Goal: Information Seeking & Learning: Learn about a topic

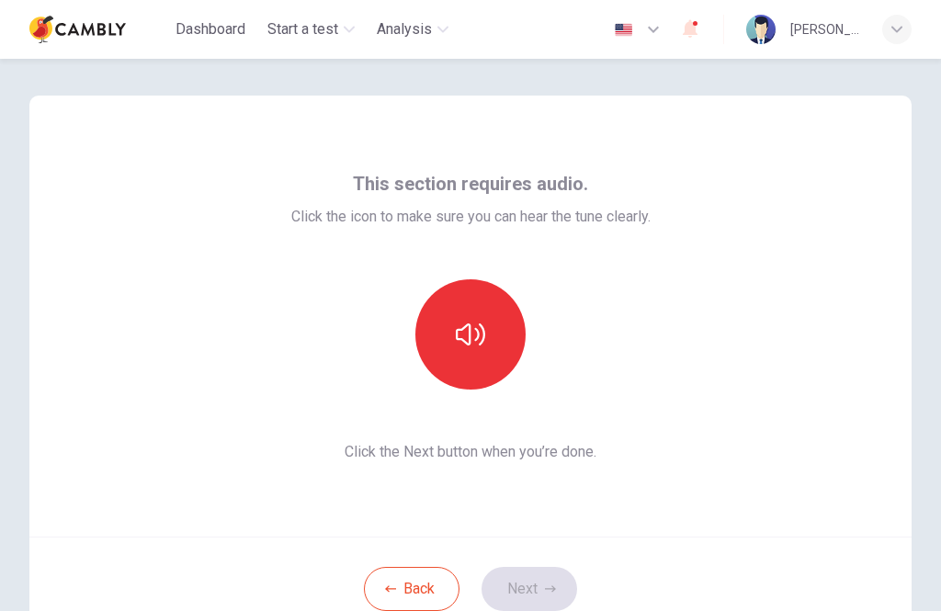
scroll to position [55, 0]
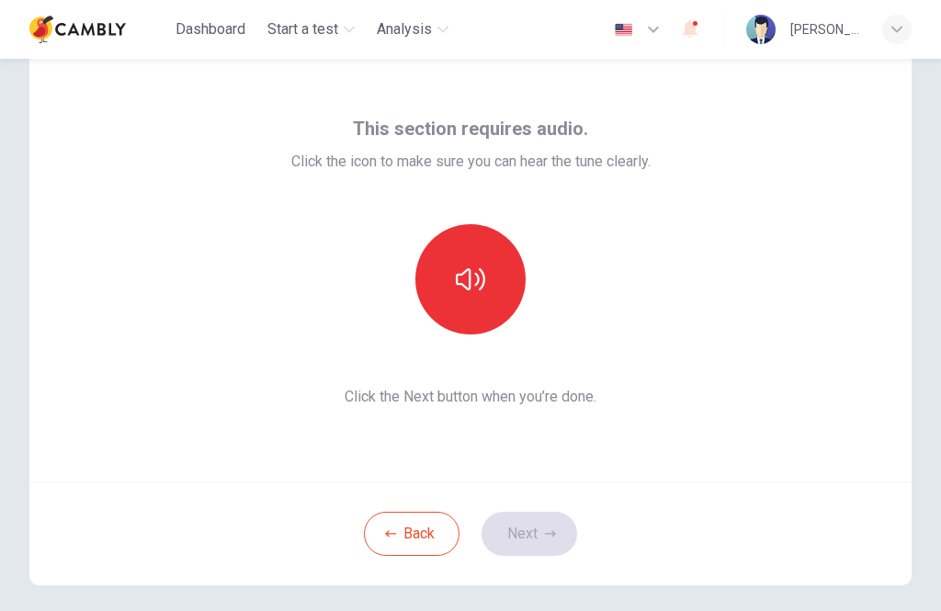
click at [491, 259] on button "button" at bounding box center [470, 279] width 110 height 110
click at [560, 527] on button "Next" at bounding box center [530, 534] width 96 height 44
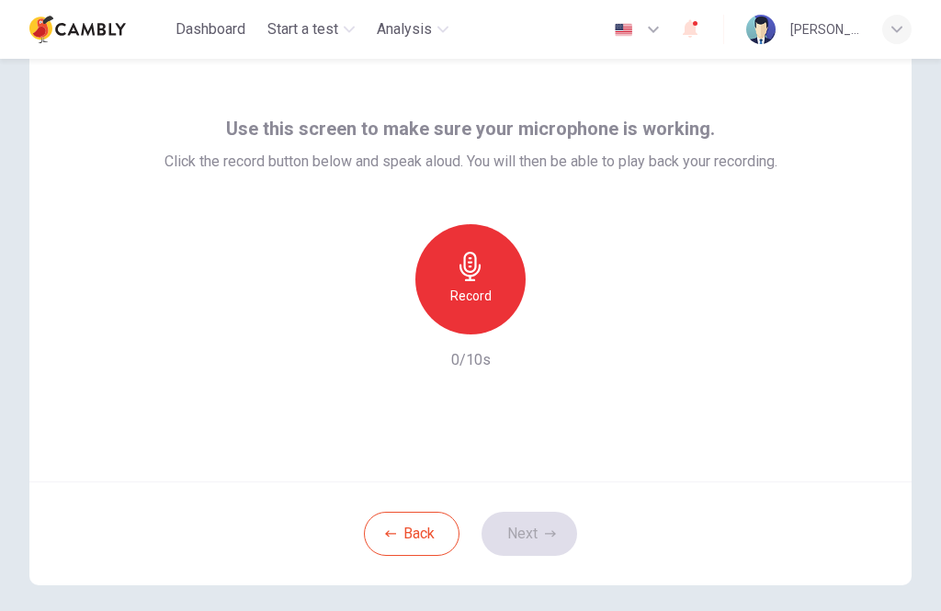
click at [486, 282] on div "Record" at bounding box center [470, 279] width 110 height 110
click at [545, 533] on icon "button" at bounding box center [550, 533] width 11 height 11
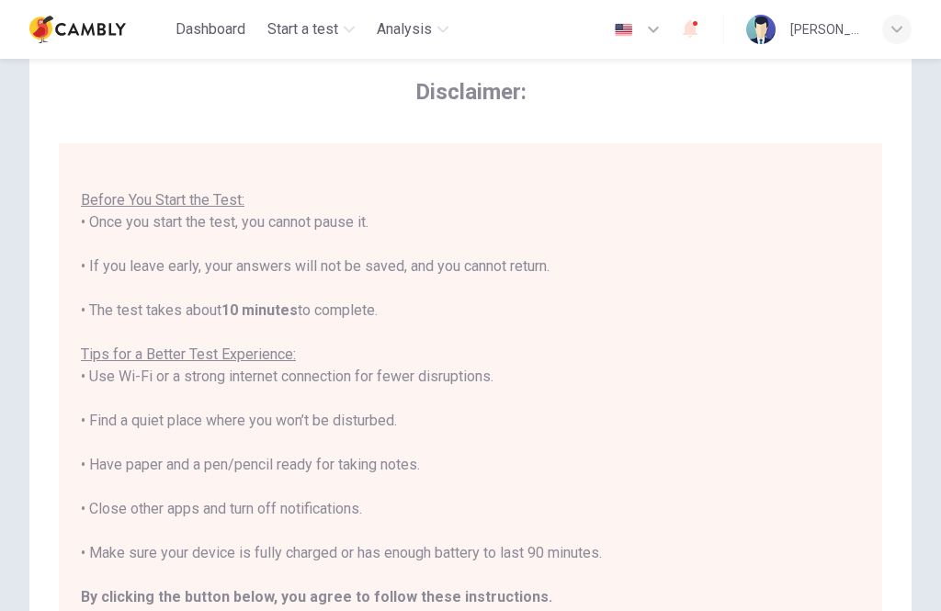
scroll to position [19, 0]
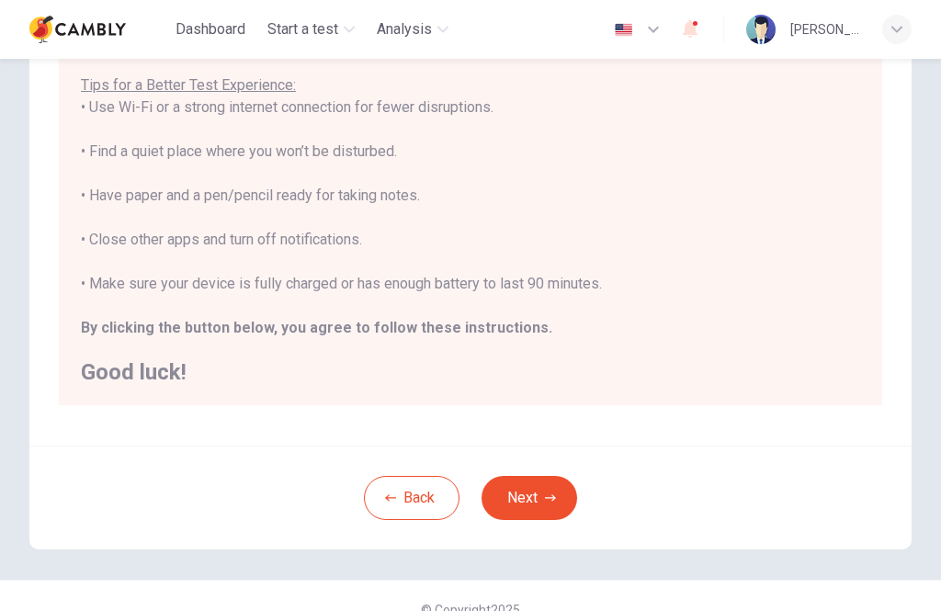
click at [560, 485] on button "Next" at bounding box center [530, 498] width 96 height 44
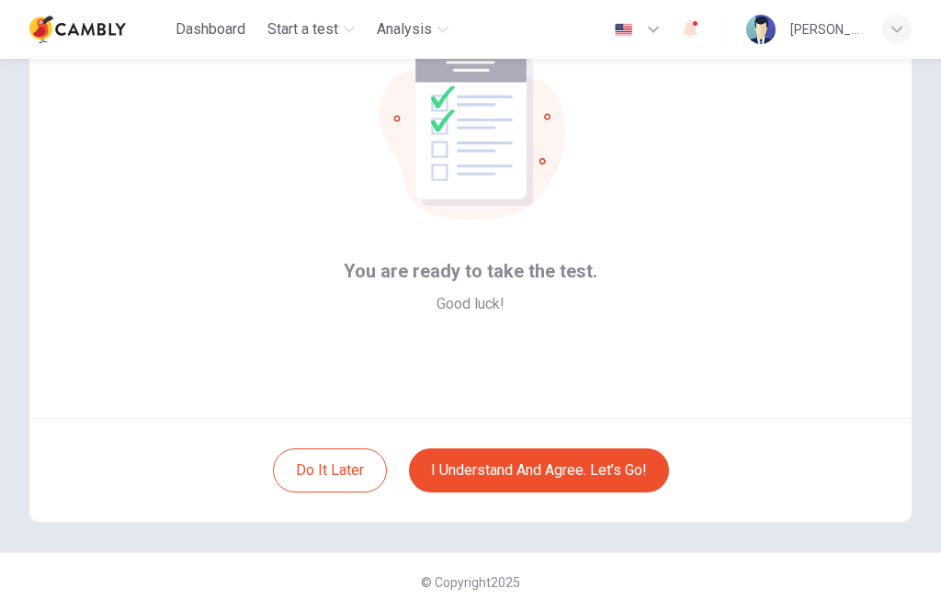
scroll to position [119, 0]
click at [606, 480] on button "I understand and agree. Let’s go!" at bounding box center [539, 470] width 260 height 44
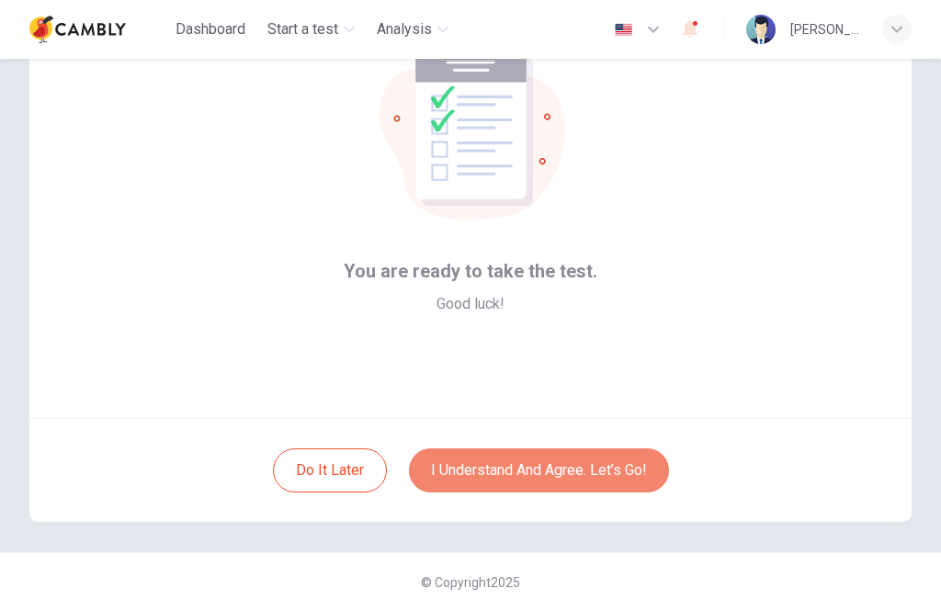
click at [590, 471] on button "I understand and agree. Let’s go!" at bounding box center [539, 470] width 260 height 44
click at [606, 470] on button "I understand and agree. Let’s go!" at bounding box center [539, 470] width 260 height 44
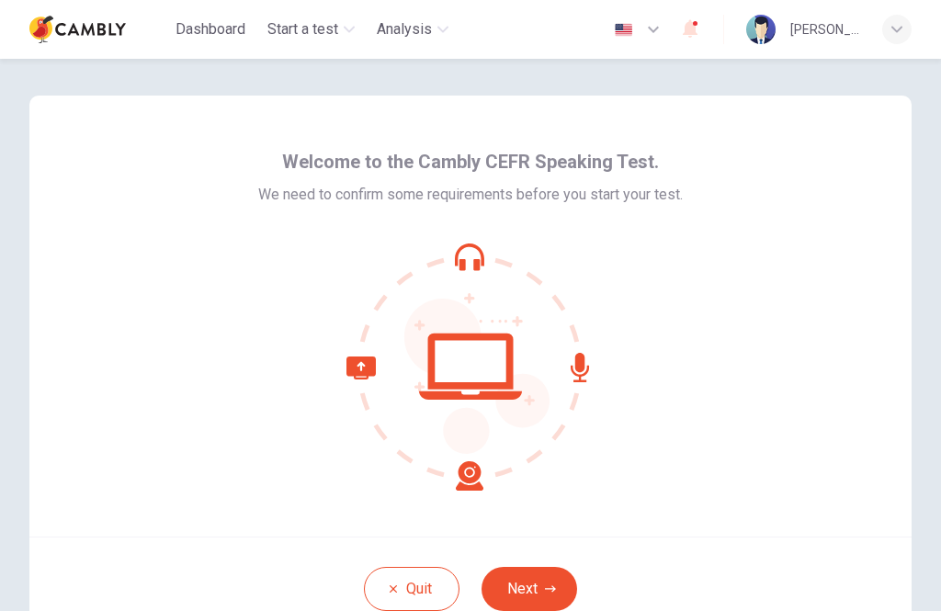
click at [549, 582] on button "Next" at bounding box center [530, 589] width 96 height 44
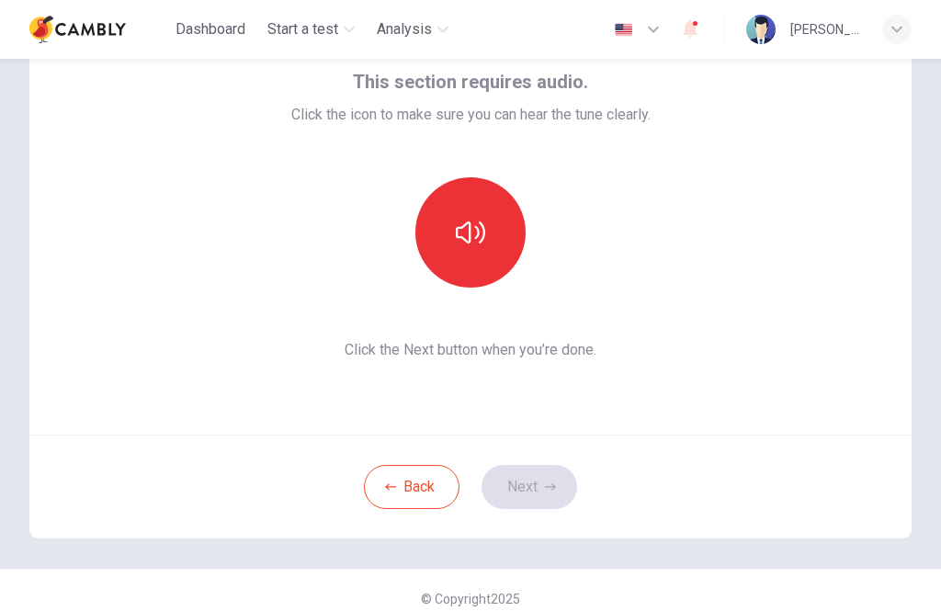
scroll to position [113, 0]
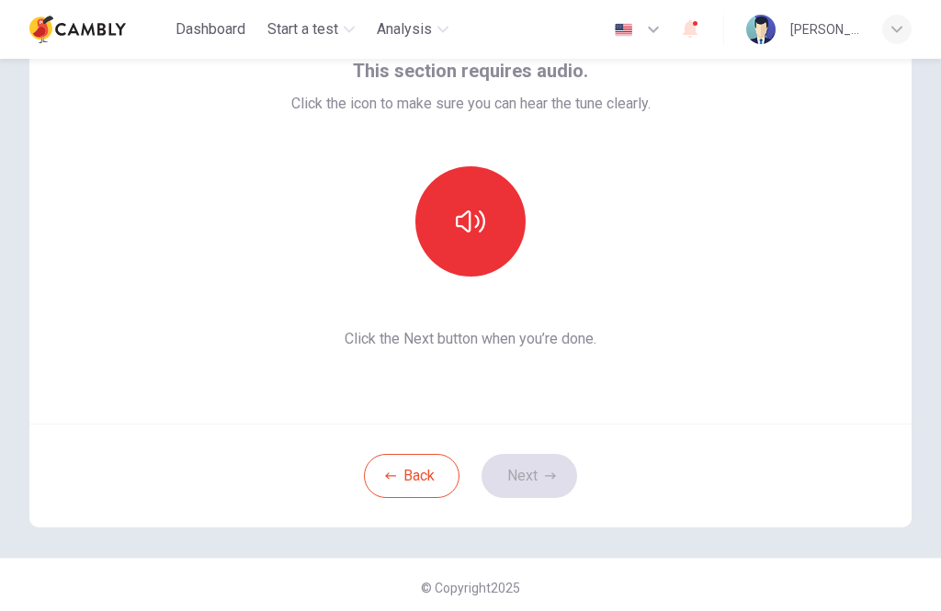
click at [470, 254] on button "button" at bounding box center [470, 221] width 110 height 110
click at [549, 478] on icon "button" at bounding box center [550, 475] width 11 height 11
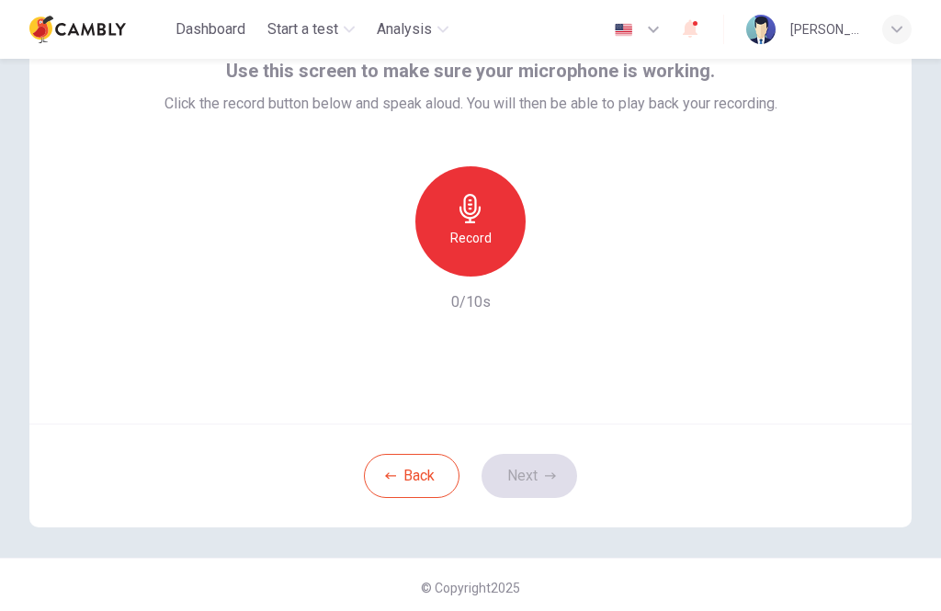
click at [483, 229] on h6 "Record" at bounding box center [470, 238] width 41 height 22
click at [542, 471] on button "Next" at bounding box center [530, 476] width 96 height 44
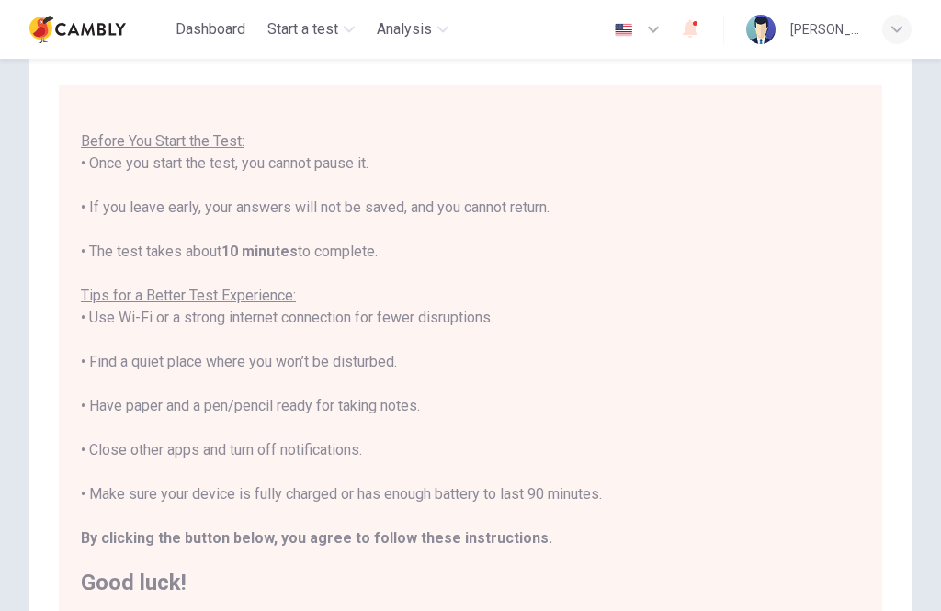
scroll to position [19, 0]
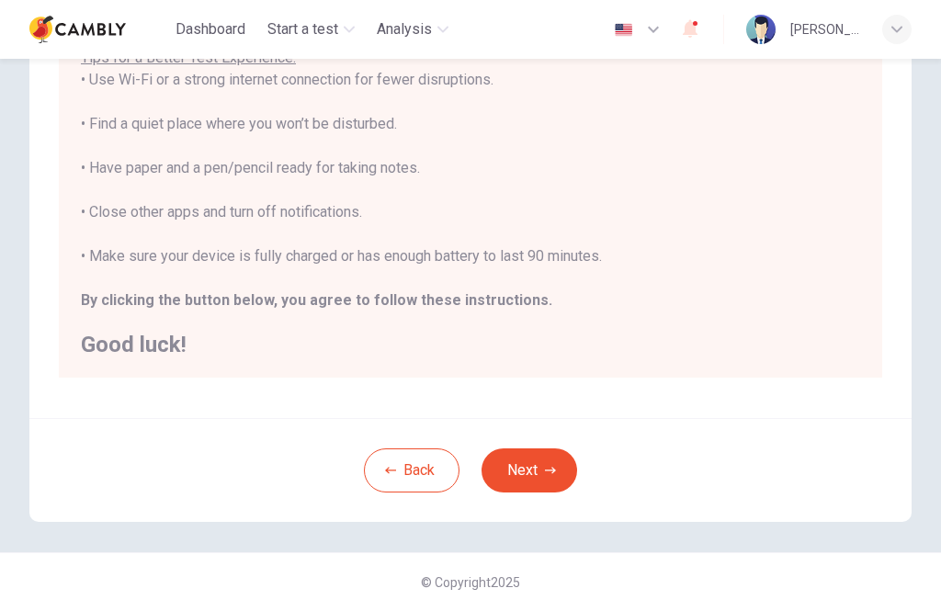
click at [529, 473] on button "Next" at bounding box center [530, 470] width 96 height 44
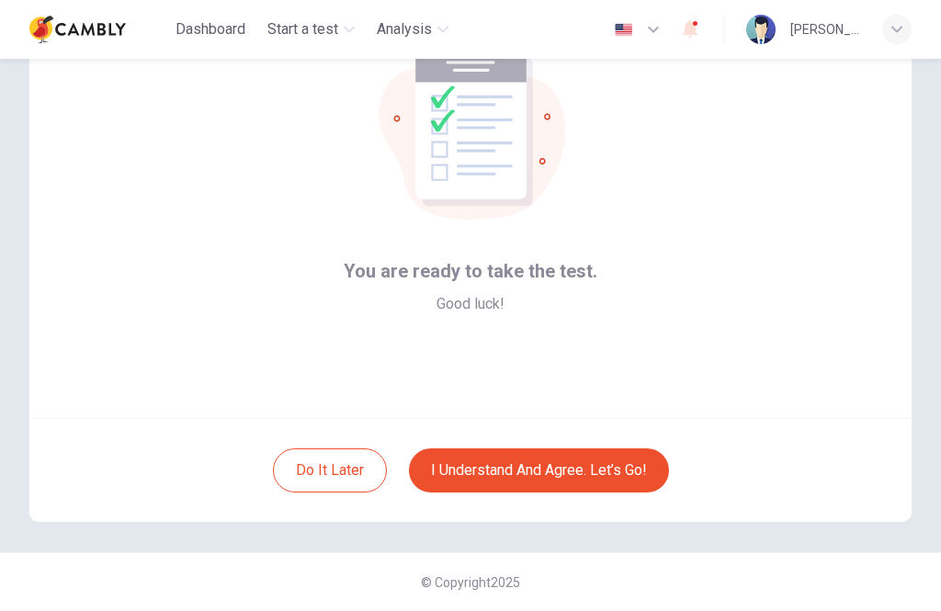
scroll to position [119, 0]
click at [567, 470] on button "I understand and agree. Let’s go!" at bounding box center [539, 470] width 260 height 44
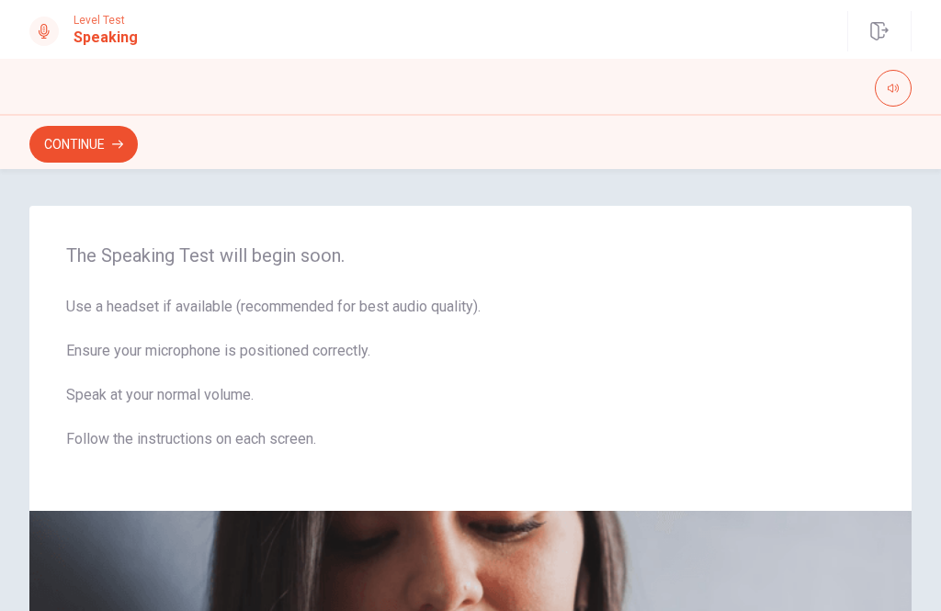
click at [113, 144] on icon "button" at bounding box center [117, 144] width 11 height 11
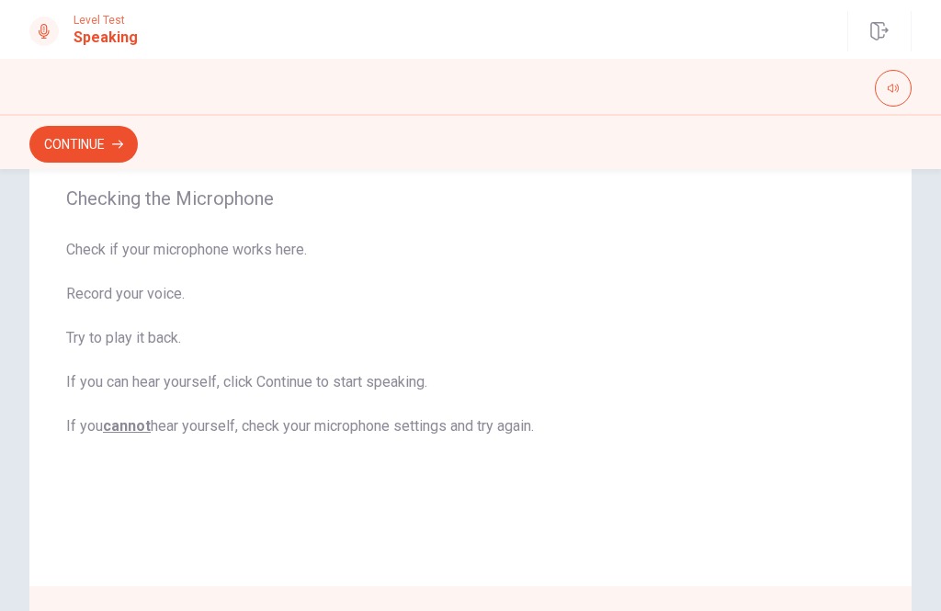
scroll to position [172, 0]
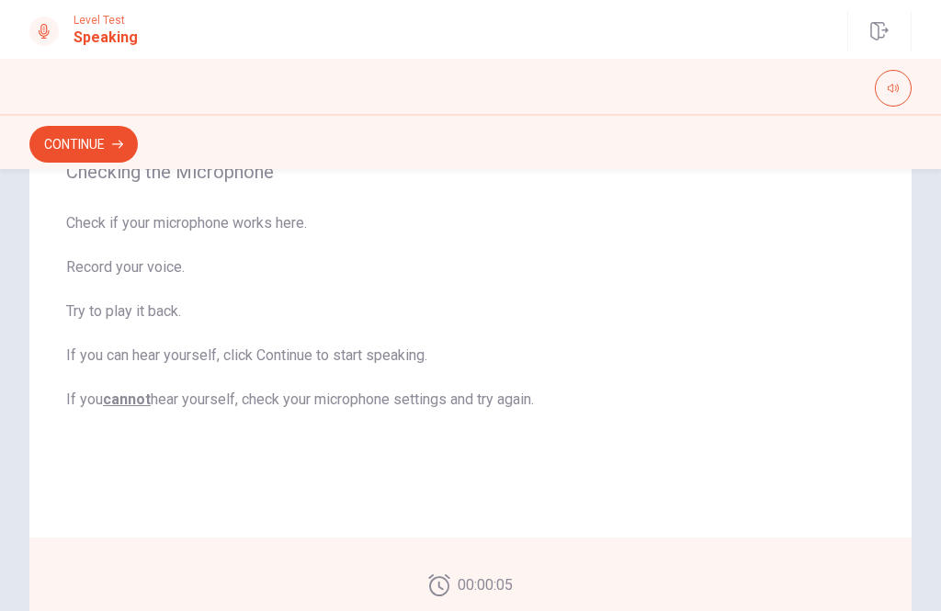
click at [113, 151] on button "Continue" at bounding box center [83, 144] width 108 height 37
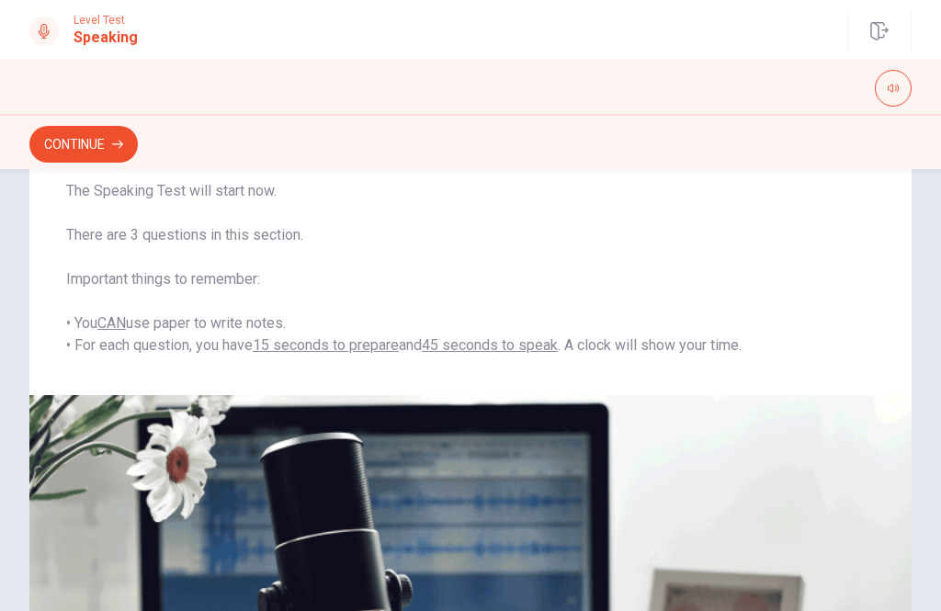
scroll to position [120, 0]
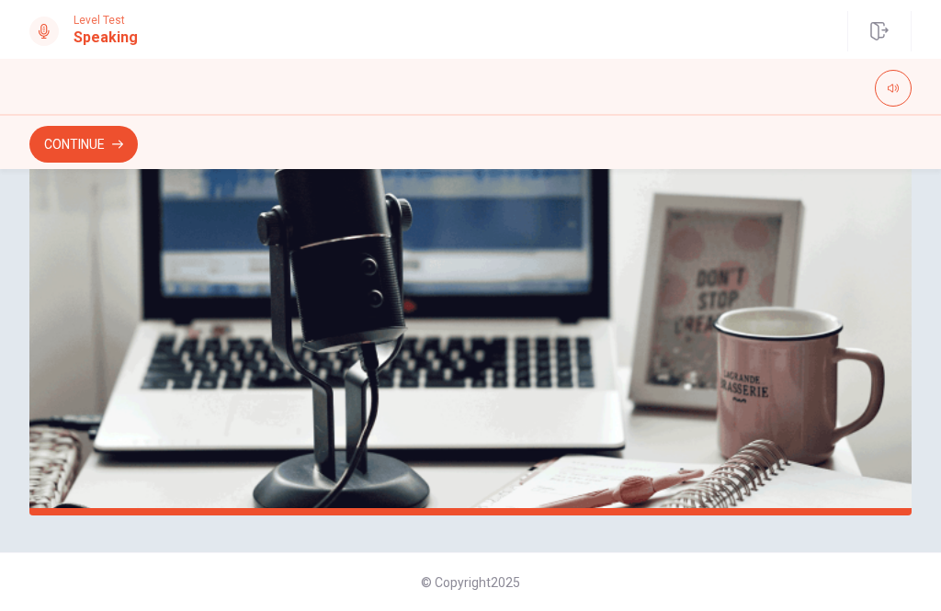
click at [89, 145] on button "Continue" at bounding box center [83, 144] width 108 height 37
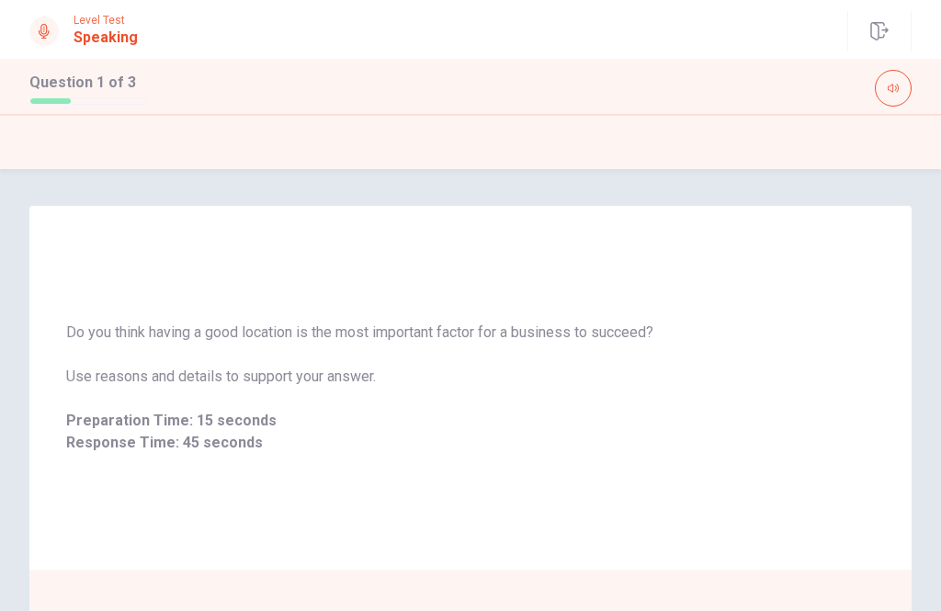
scroll to position [0, 0]
click at [670, 478] on div "Do you think having a good location is the most important factor for a business…" at bounding box center [470, 388] width 882 height 364
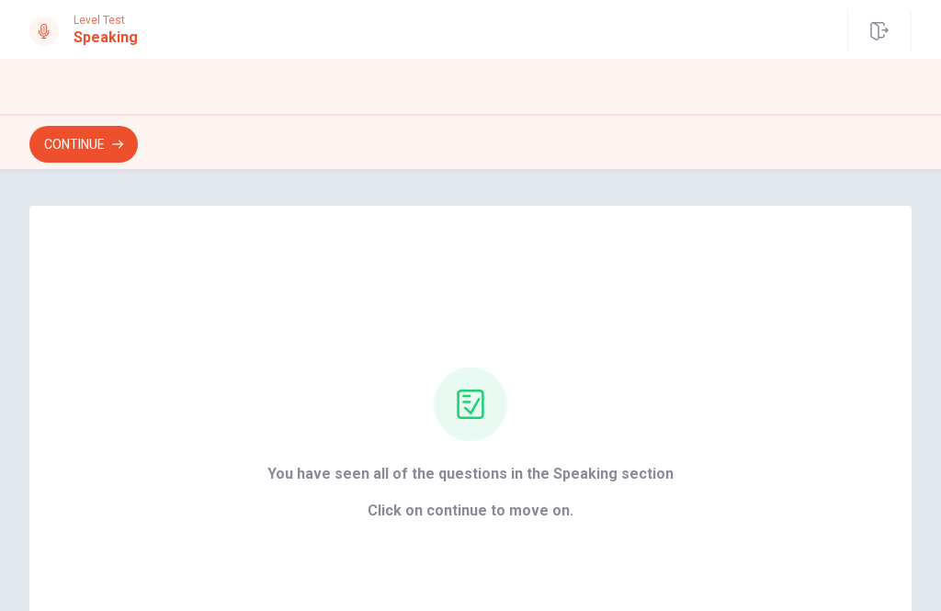
click at [108, 147] on button "Continue" at bounding box center [83, 144] width 108 height 37
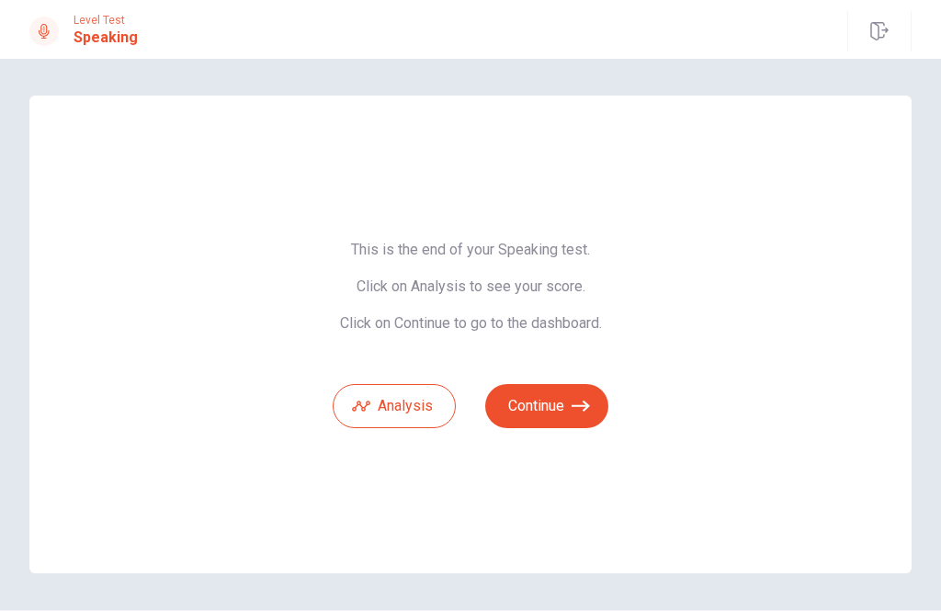
click at [538, 390] on button "Continue" at bounding box center [546, 406] width 123 height 44
